Goal: Task Accomplishment & Management: Manage account settings

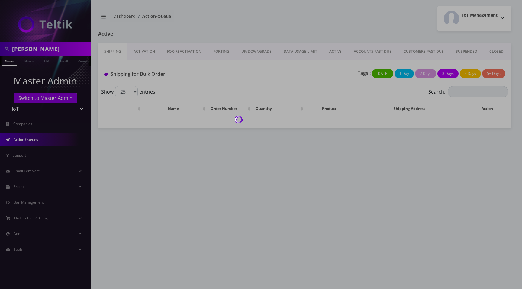
click at [320, 22] on div at bounding box center [261, 144] width 522 height 289
drag, startPoint x: 193, startPoint y: 187, endPoint x: 187, endPoint y: 186, distance: 6.1
click at [190, 186] on div at bounding box center [261, 144] width 522 height 289
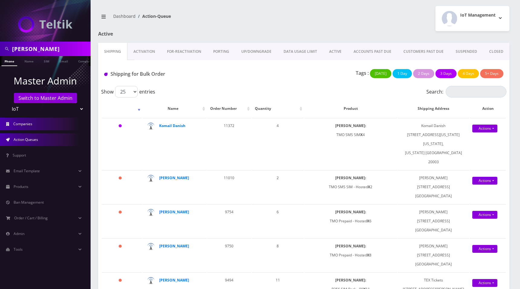
click at [23, 122] on span "Companies" at bounding box center [22, 123] width 19 height 5
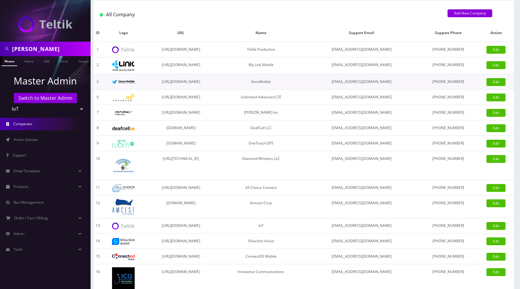
scroll to position [58, 0]
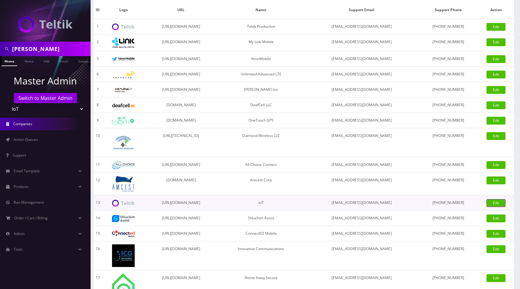
click at [501, 203] on link "Edit" at bounding box center [496, 203] width 19 height 8
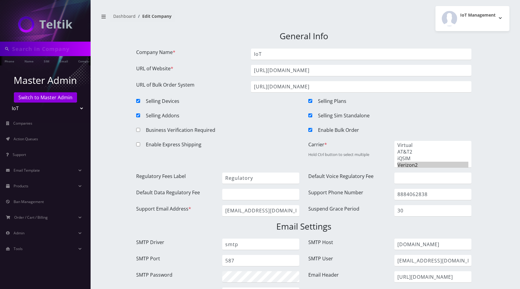
type input "[PERSON_NAME]"
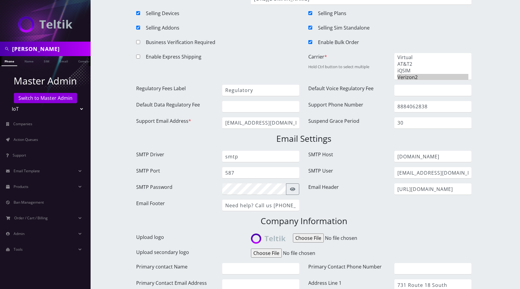
scroll to position [96, 0]
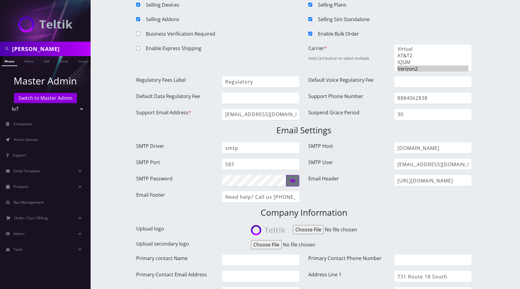
click at [292, 179] on icon "button" at bounding box center [292, 181] width 5 height 5
click at [443, 149] on input "smtp.mailgun.org" at bounding box center [432, 148] width 77 height 11
click at [430, 166] on input "postmaster@mg.teltik.com" at bounding box center [432, 164] width 77 height 11
click at [242, 182] on input "a03f667231483e869d1af9b5df405a3d-915161b7-3e0f7943" at bounding box center [254, 180] width 64 height 11
click at [432, 167] on input "postmaster@mg.teltik.com" at bounding box center [432, 164] width 77 height 11
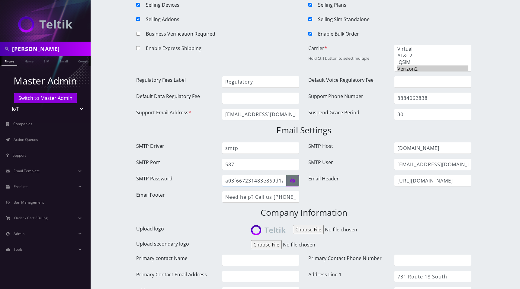
click at [261, 181] on input "a03f667231483e869d1af9b5df405a3d-915161b7-3e0f7943" at bounding box center [254, 180] width 64 height 11
click at [263, 179] on input "a03f667231483e869d1af9b5df405a3d-915161b7-3e0f7943" at bounding box center [254, 180] width 64 height 11
click at [293, 181] on icon "button" at bounding box center [292, 181] width 5 height 5
click at [247, 177] on input "a03f667231483e869d1af9b5df405a3d-915161b7-3e0f7943" at bounding box center [254, 180] width 64 height 11
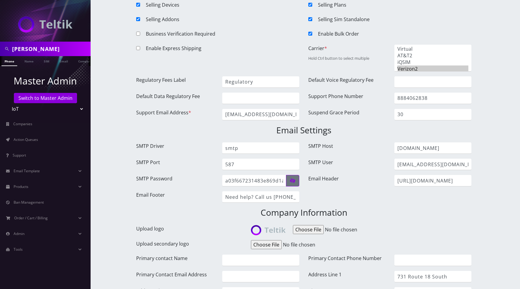
click at [388, 23] on div "Selling Sim Standalone" at bounding box center [397, 21] width 158 height 10
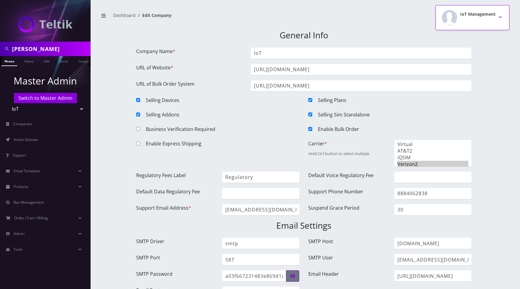
scroll to position [0, 0]
click at [378, 24] on div "IoT Management Logout" at bounding box center [409, 18] width 210 height 25
